Goal: Task Accomplishment & Management: Use online tool/utility

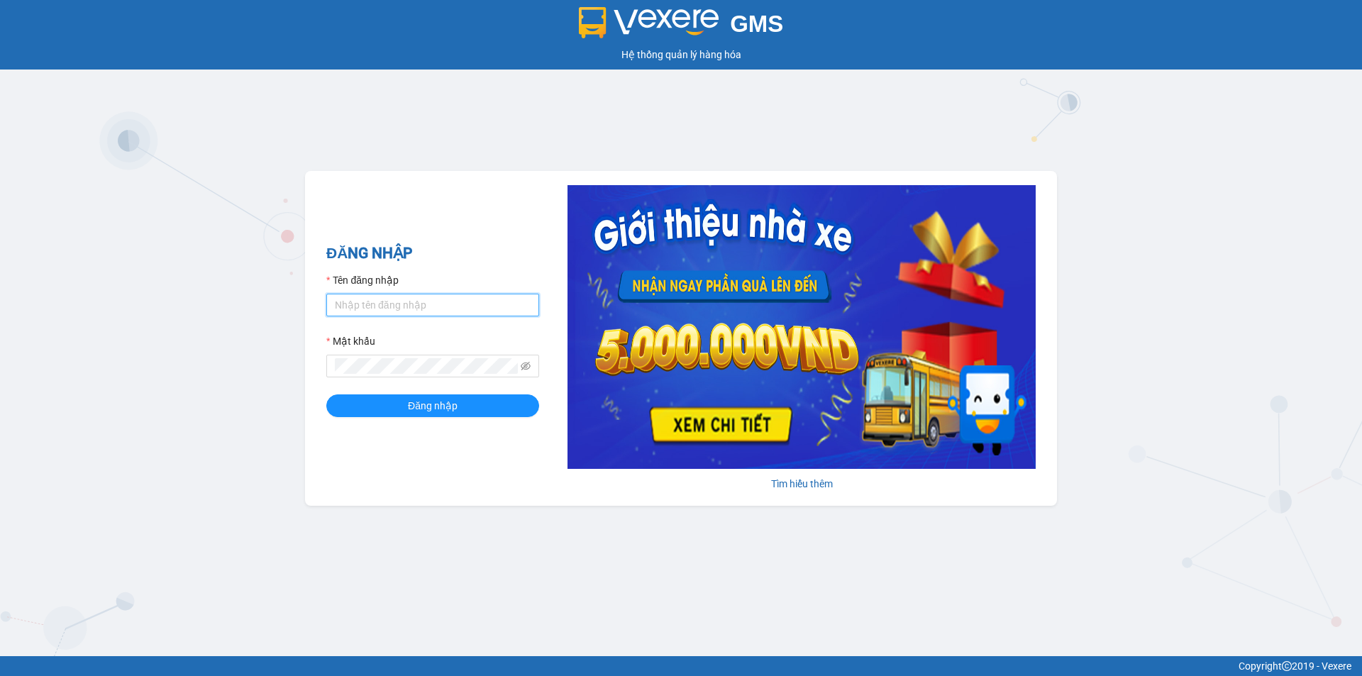
click at [451, 309] on input "Tên đăng nhập" at bounding box center [432, 305] width 213 height 23
type input "huyen2td.ct"
drag, startPoint x: 470, startPoint y: 377, endPoint x: 518, endPoint y: 370, distance: 48.2
click at [473, 377] on span at bounding box center [432, 366] width 213 height 23
click at [524, 365] on icon "eye-invisible" at bounding box center [526, 366] width 10 height 9
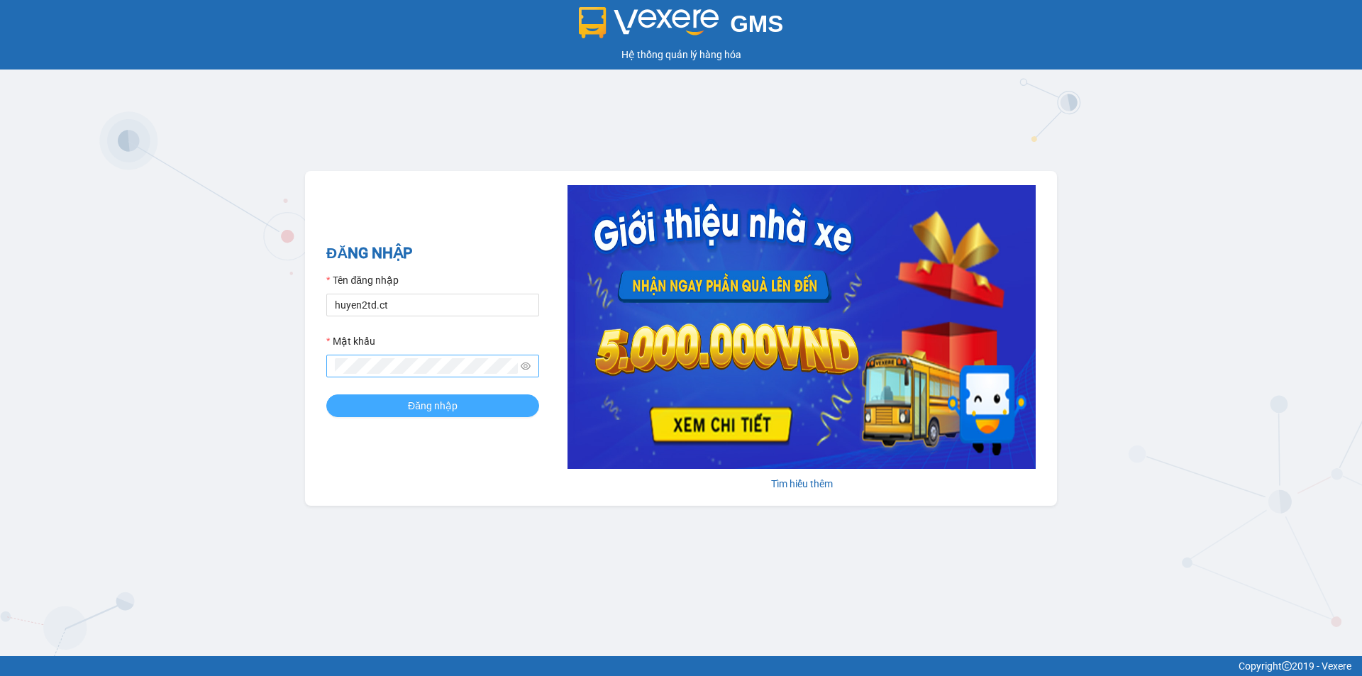
click at [461, 403] on button "Đăng nhập" at bounding box center [432, 405] width 213 height 23
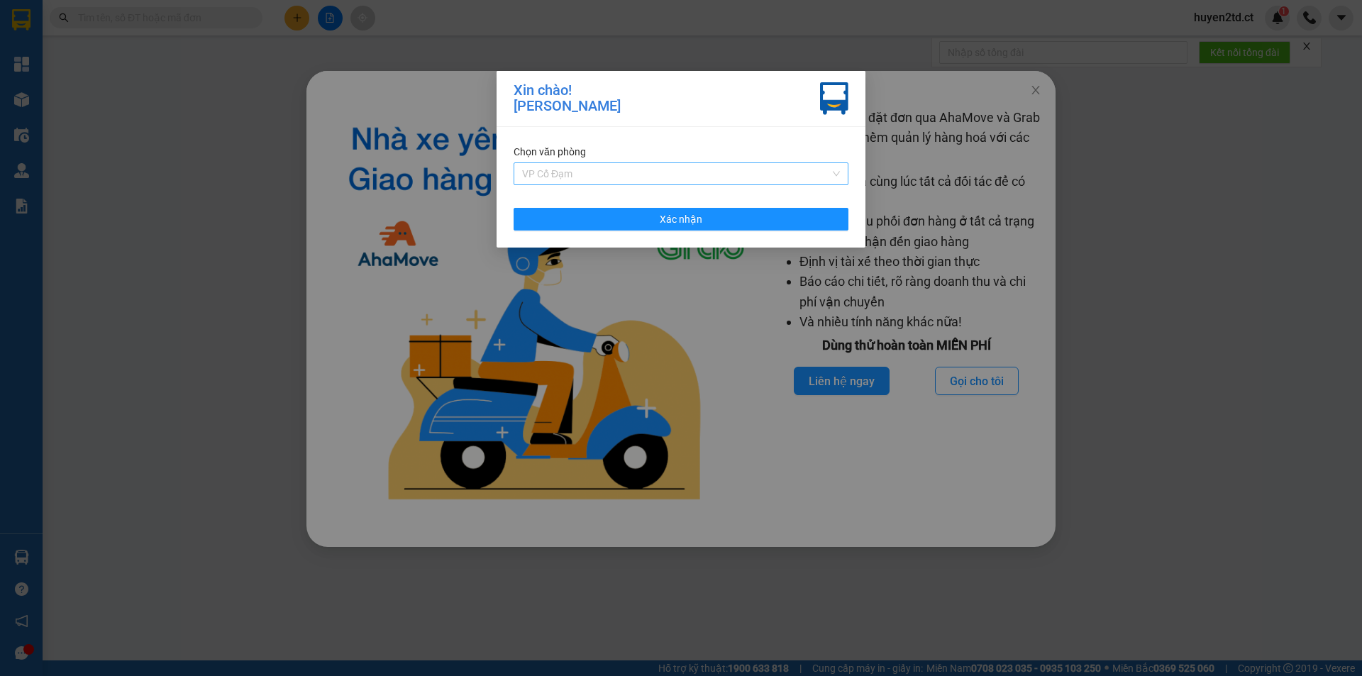
click at [712, 168] on span "VP Cổ Đạm" at bounding box center [681, 173] width 318 height 21
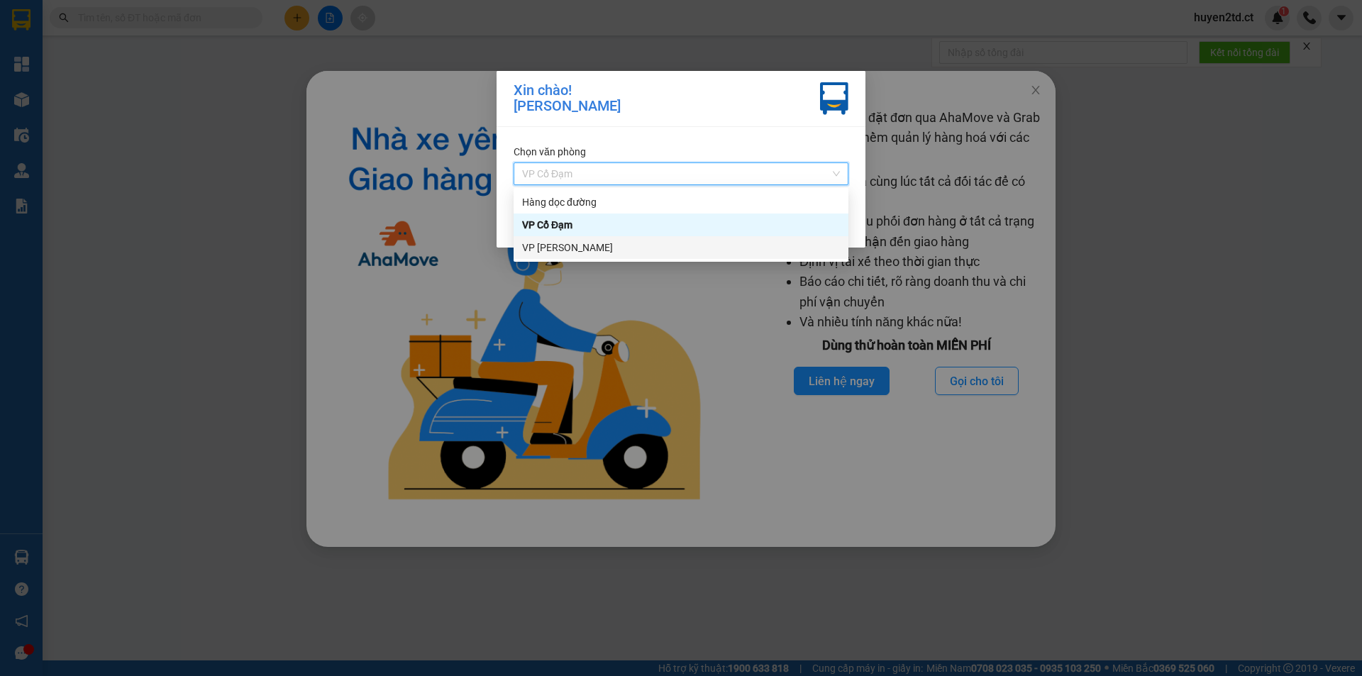
click at [658, 245] on div "VP [PERSON_NAME]" at bounding box center [681, 248] width 318 height 16
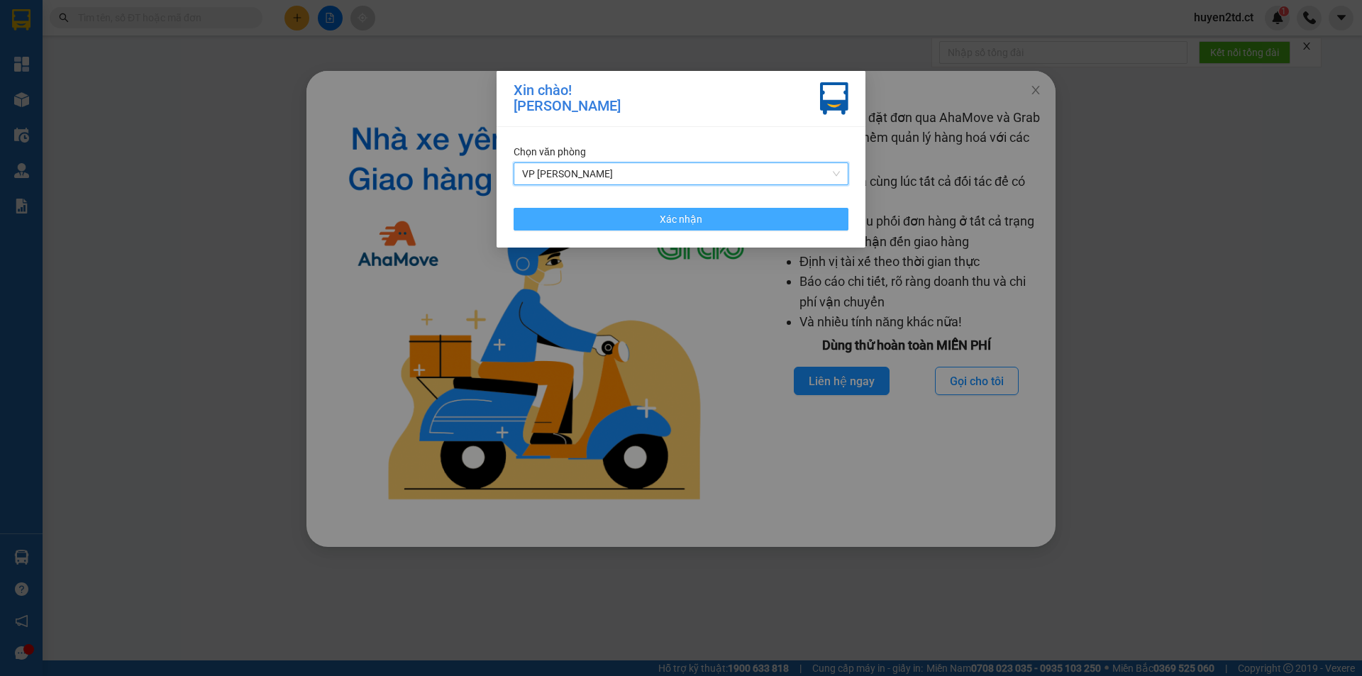
click at [663, 214] on span "Xác nhận" at bounding box center [681, 219] width 43 height 16
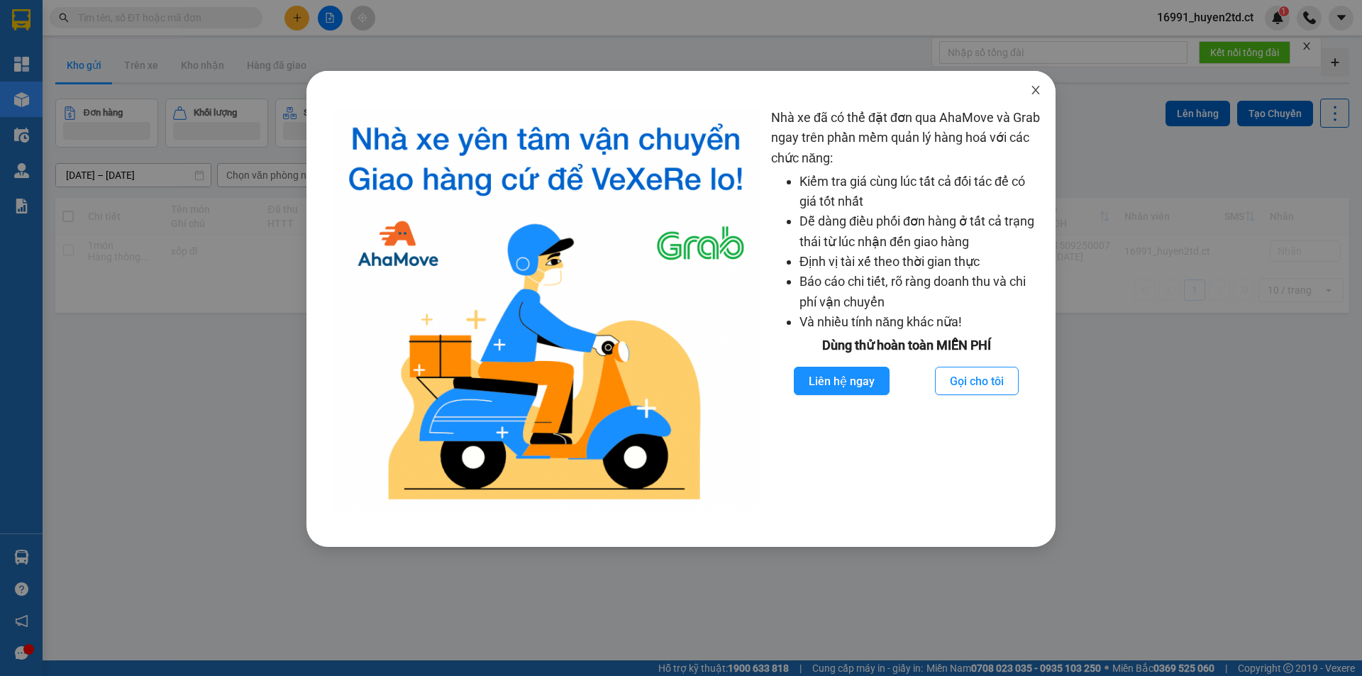
click at [1034, 87] on icon "close" at bounding box center [1035, 89] width 11 height 11
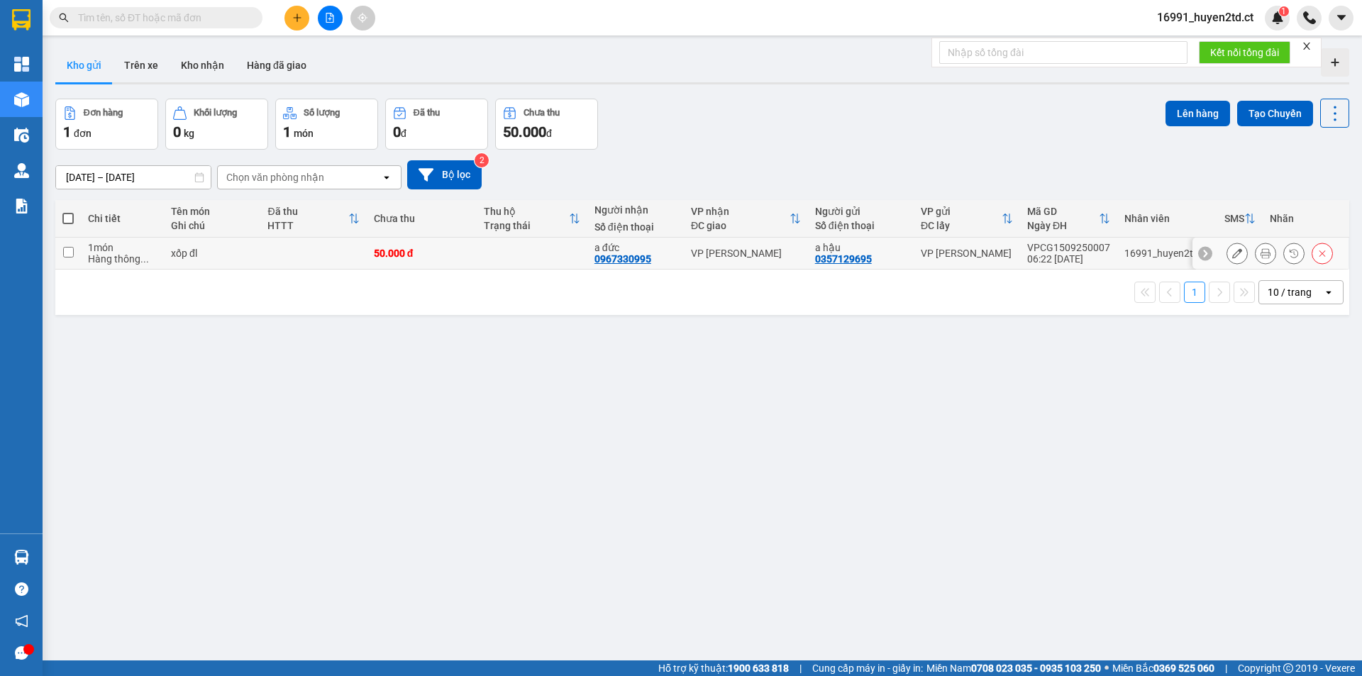
click at [68, 250] on input "checkbox" at bounding box center [68, 252] width 11 height 11
checkbox input "true"
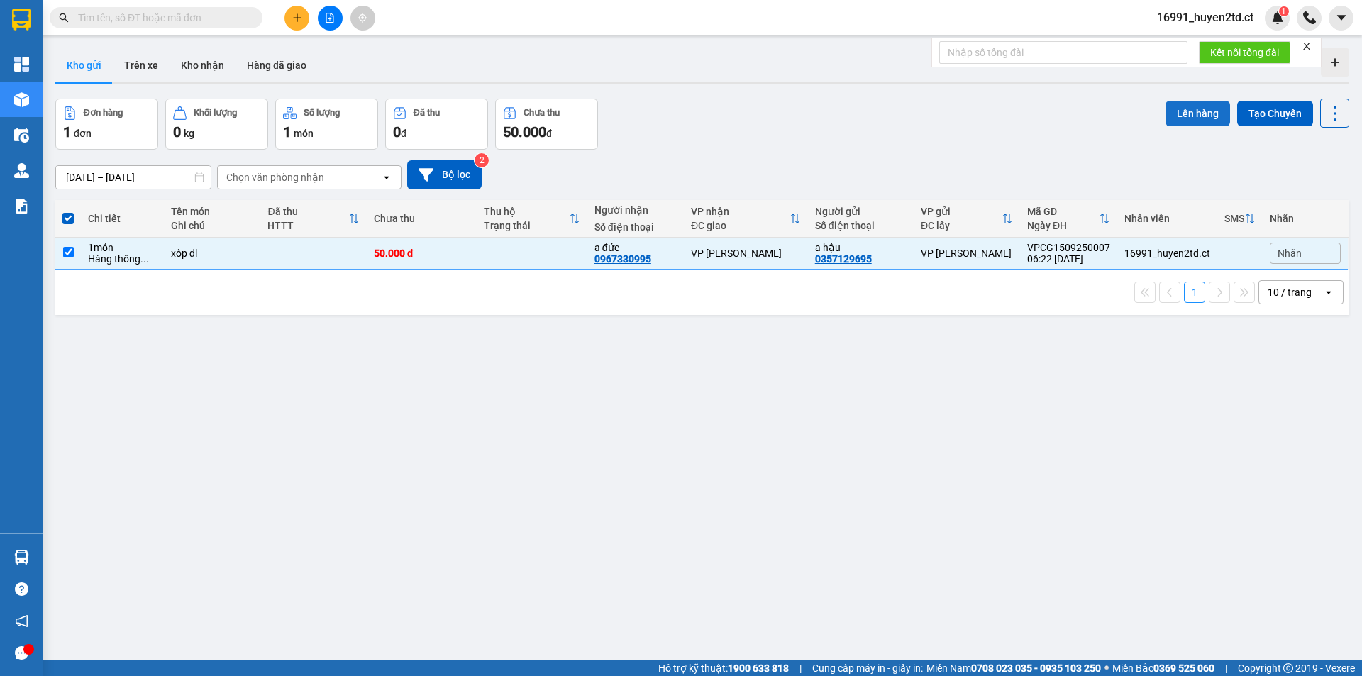
click at [1189, 110] on button "Lên hàng" at bounding box center [1198, 114] width 65 height 26
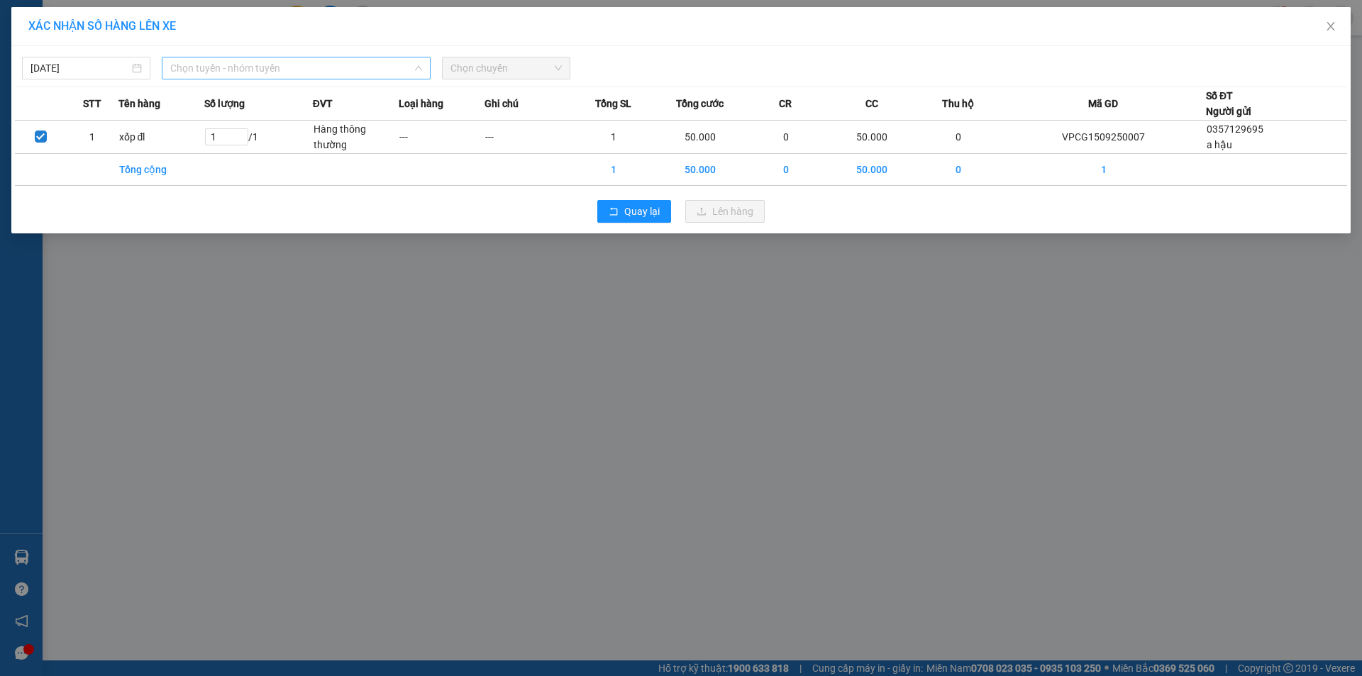
click at [348, 67] on span "Chọn tuyến - nhóm tuyến" at bounding box center [296, 67] width 252 height 21
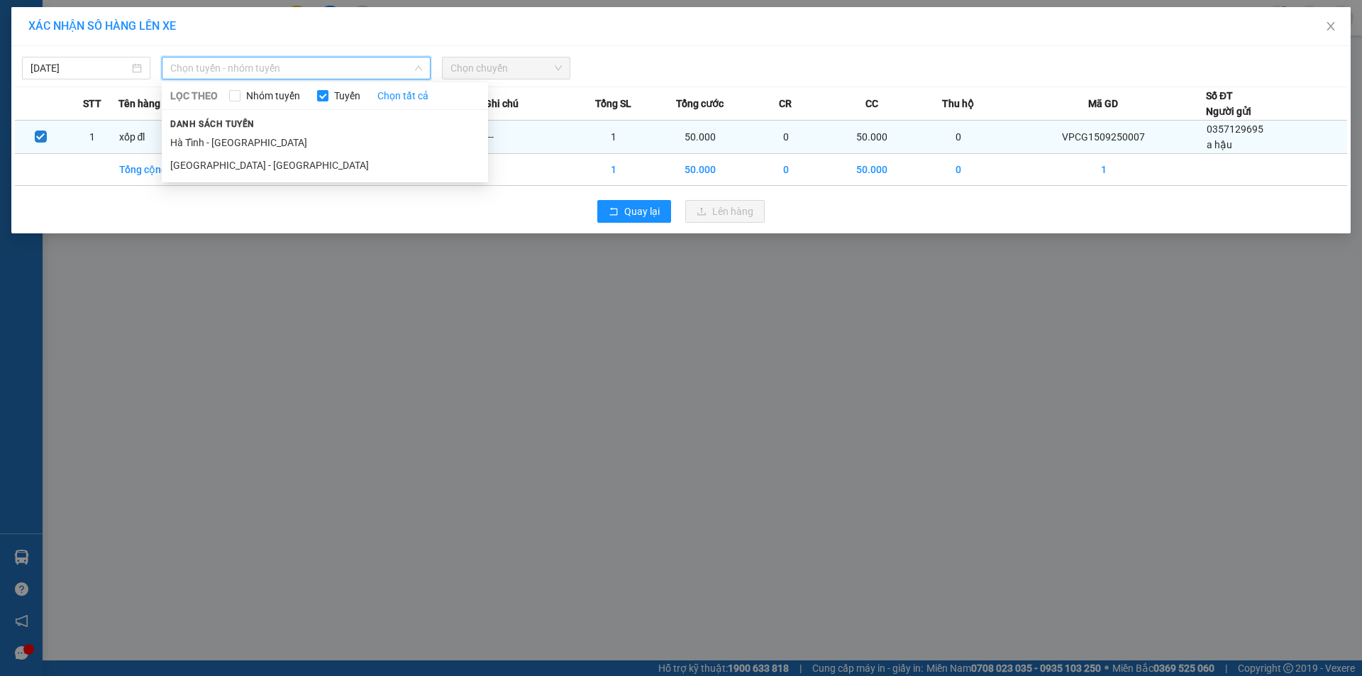
click at [345, 133] on li "Hà Tĩnh - Hà Nội" at bounding box center [325, 142] width 326 height 23
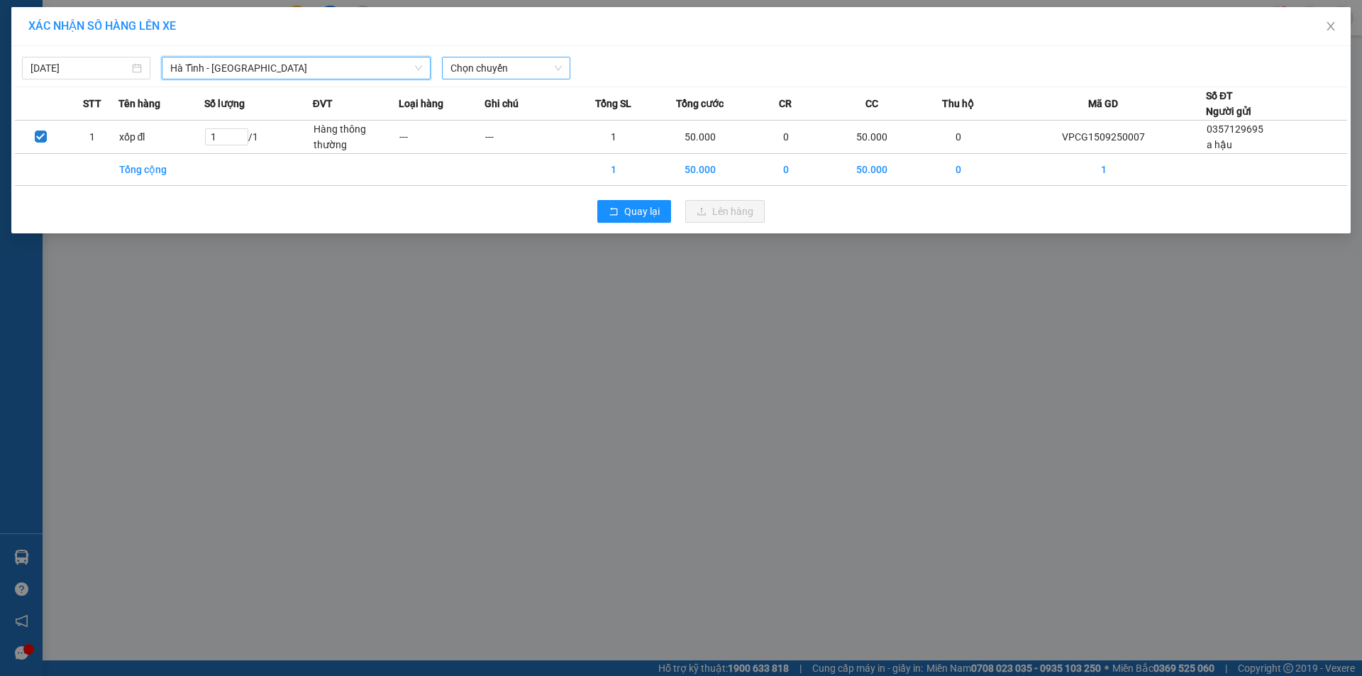
click at [550, 60] on span "Chọn chuyến" at bounding box center [506, 67] width 111 height 21
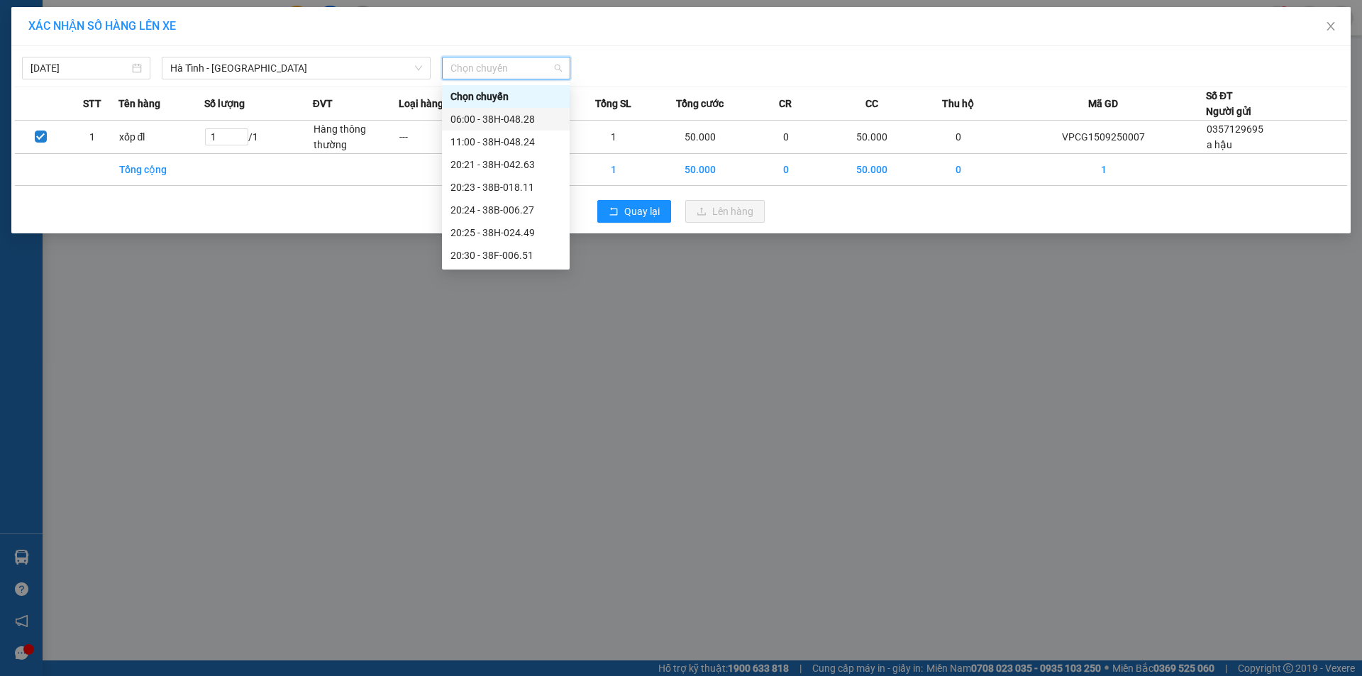
click at [530, 121] on div "06:00 - 38H-048.28" at bounding box center [506, 119] width 111 height 16
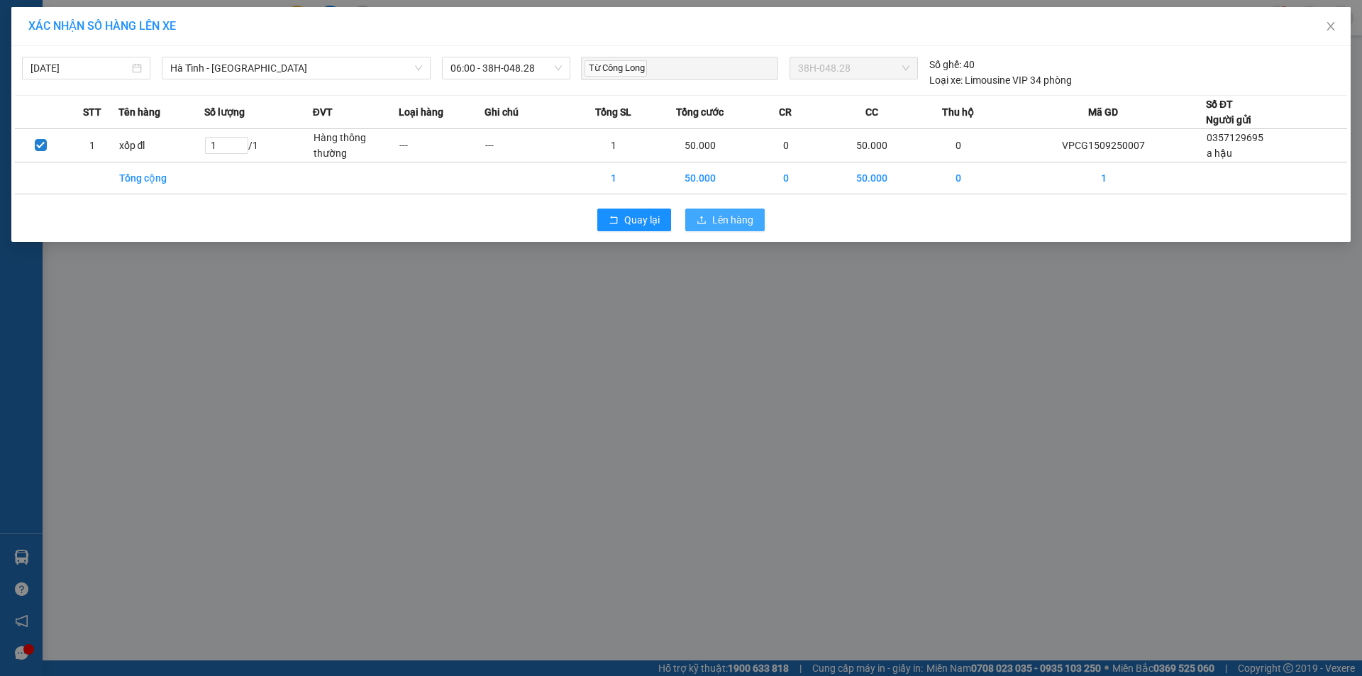
click at [729, 211] on button "Lên hàng" at bounding box center [724, 220] width 79 height 23
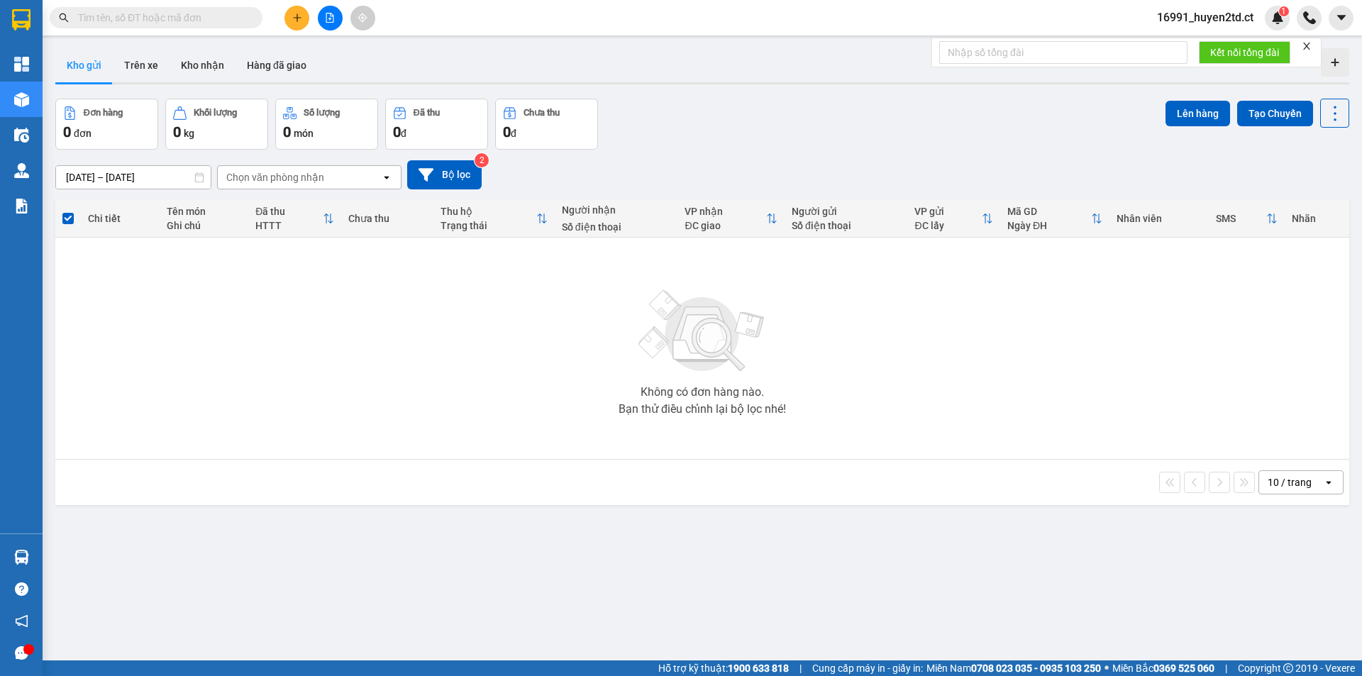
click at [1244, 20] on span "16991_huyen2td.ct" at bounding box center [1205, 18] width 119 height 18
click at [1208, 38] on span "Đăng xuất" at bounding box center [1212, 44] width 89 height 16
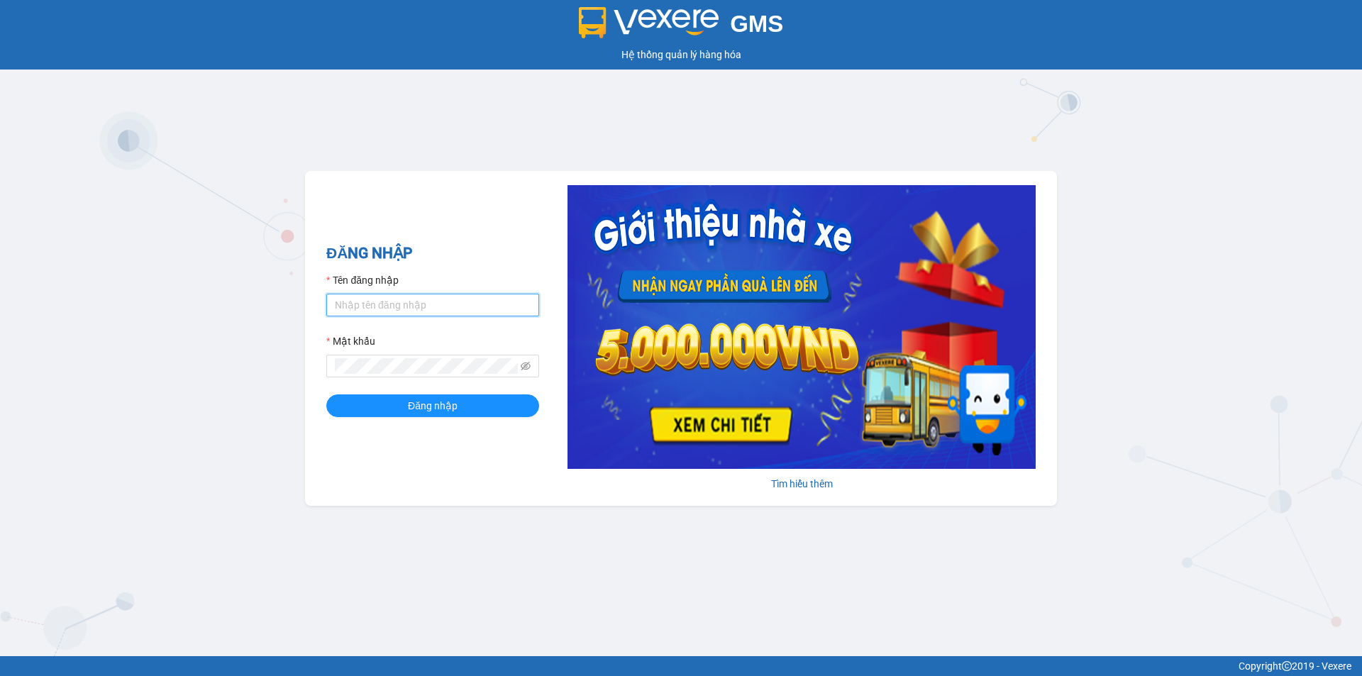
click at [410, 315] on input "Tên đăng nhập" at bounding box center [432, 305] width 213 height 23
type input "thuycg.ct"
click at [326, 394] on button "Đăng nhập" at bounding box center [432, 405] width 213 height 23
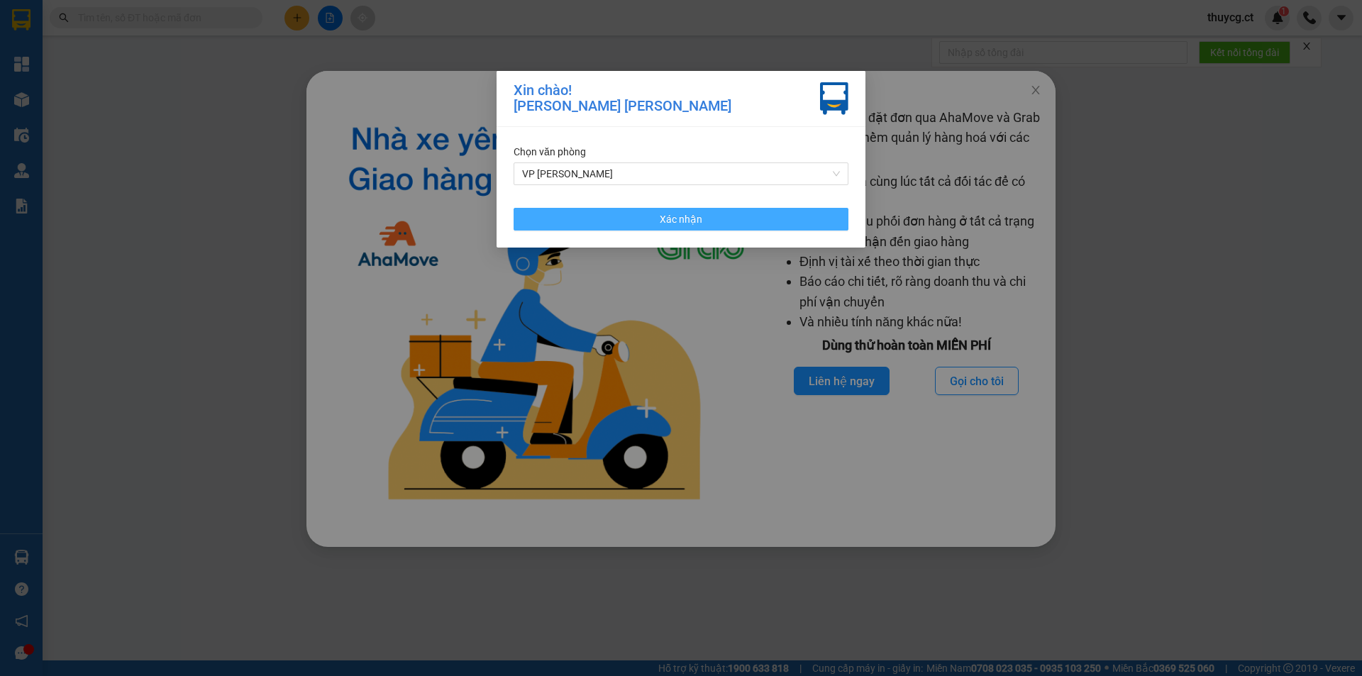
click at [671, 221] on span "Xác nhận" at bounding box center [681, 219] width 43 height 16
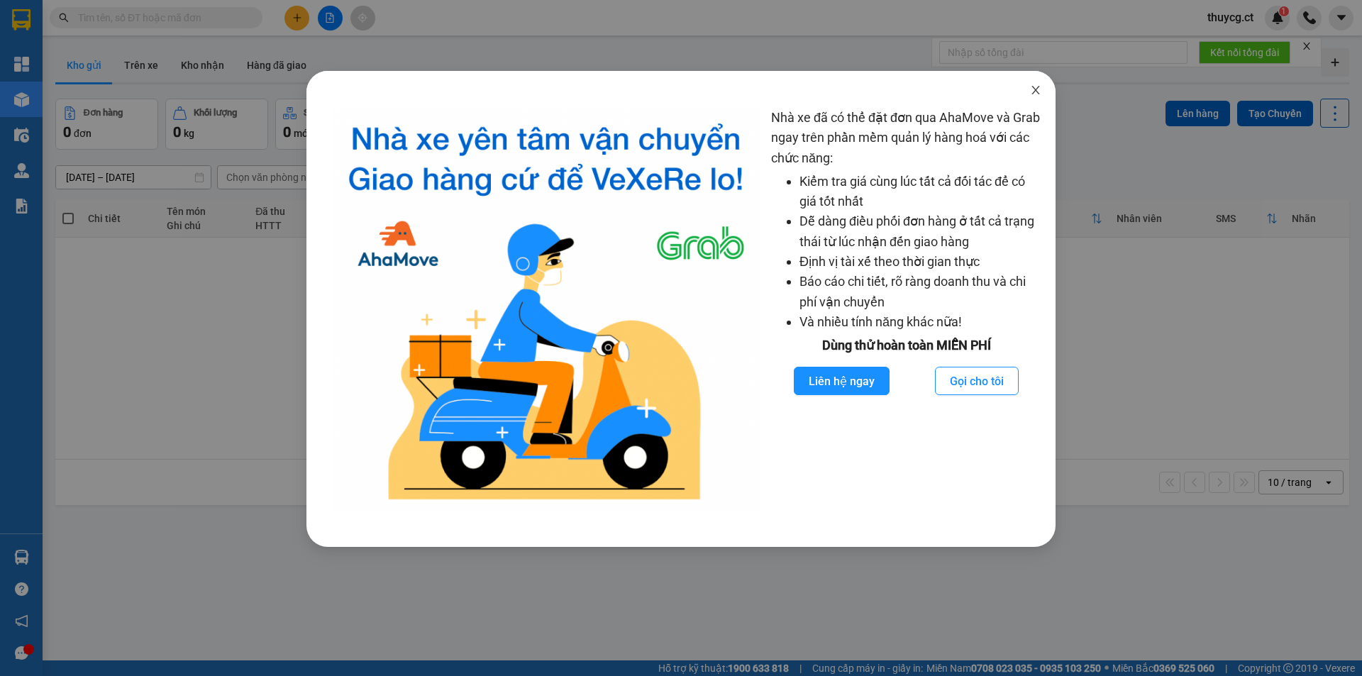
click at [1037, 90] on icon "close" at bounding box center [1035, 89] width 11 height 11
